Goal: Navigation & Orientation: Find specific page/section

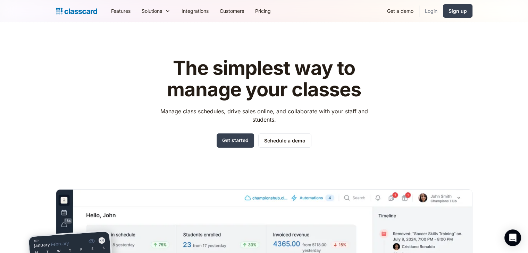
click at [437, 8] on link "Login" at bounding box center [431, 11] width 24 height 16
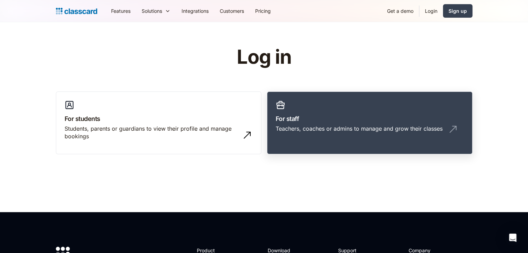
click at [318, 118] on h3 "For staff" at bounding box center [370, 118] width 188 height 9
